Goal: Use online tool/utility: Utilize a website feature to perform a specific function

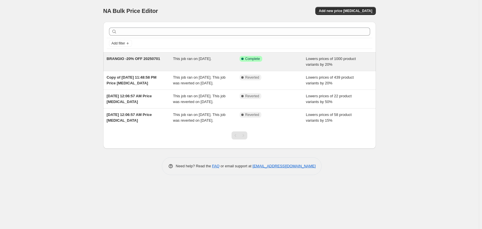
click at [149, 61] on span "BRANGIO -20% OFF 20250701" at bounding box center [133, 59] width 53 height 4
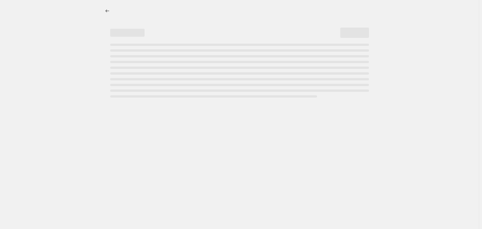
select select "percentage"
select select "bp"
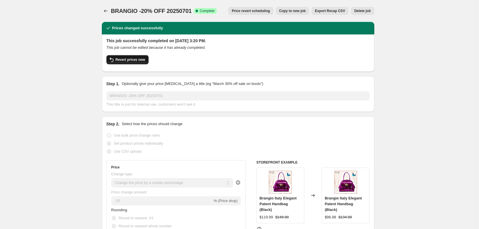
click at [138, 59] on span "Revert prices now" at bounding box center [131, 59] width 30 height 5
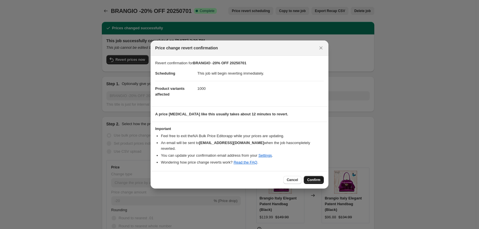
click at [313, 178] on span "Confirm" at bounding box center [313, 180] width 13 height 5
